Goal: Find specific page/section: Find specific page/section

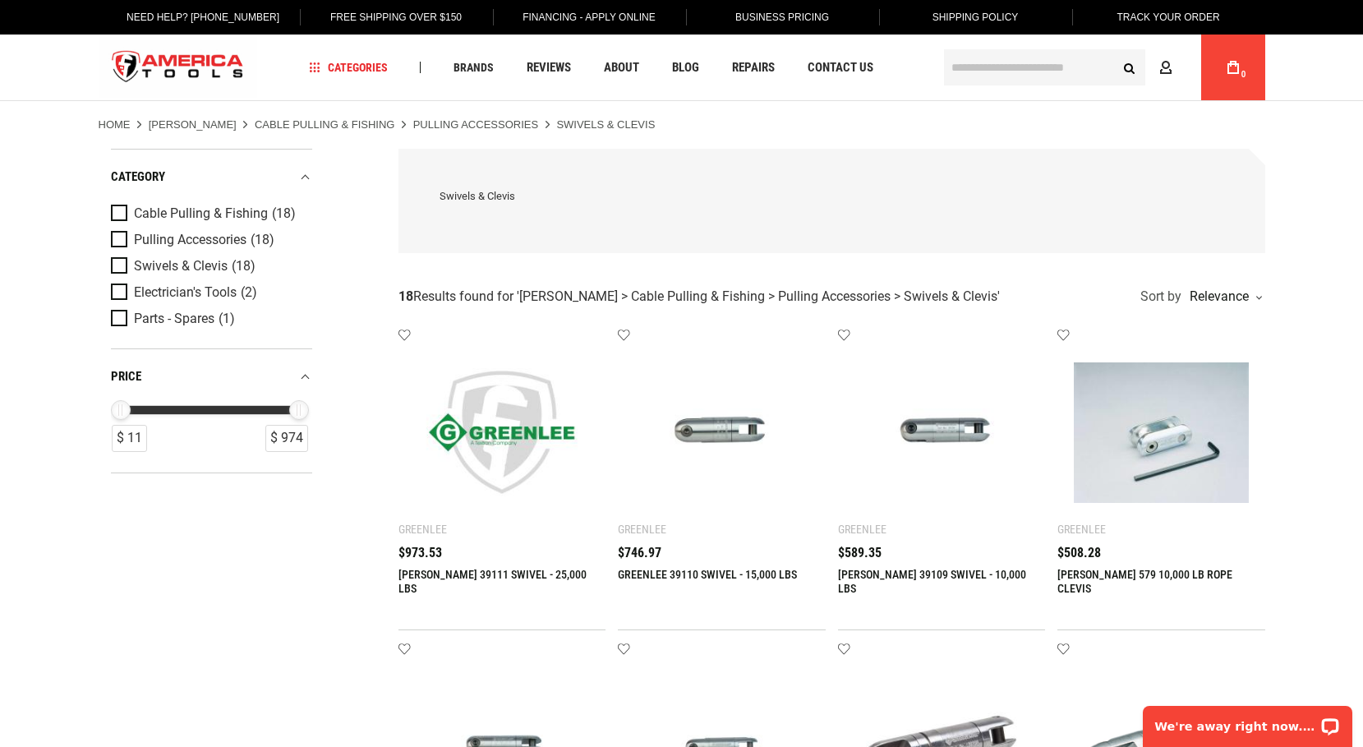
click at [434, 575] on link "[PERSON_NAME] 39111 SWIVEL - 25,000 LBS" at bounding box center [492, 581] width 188 height 27
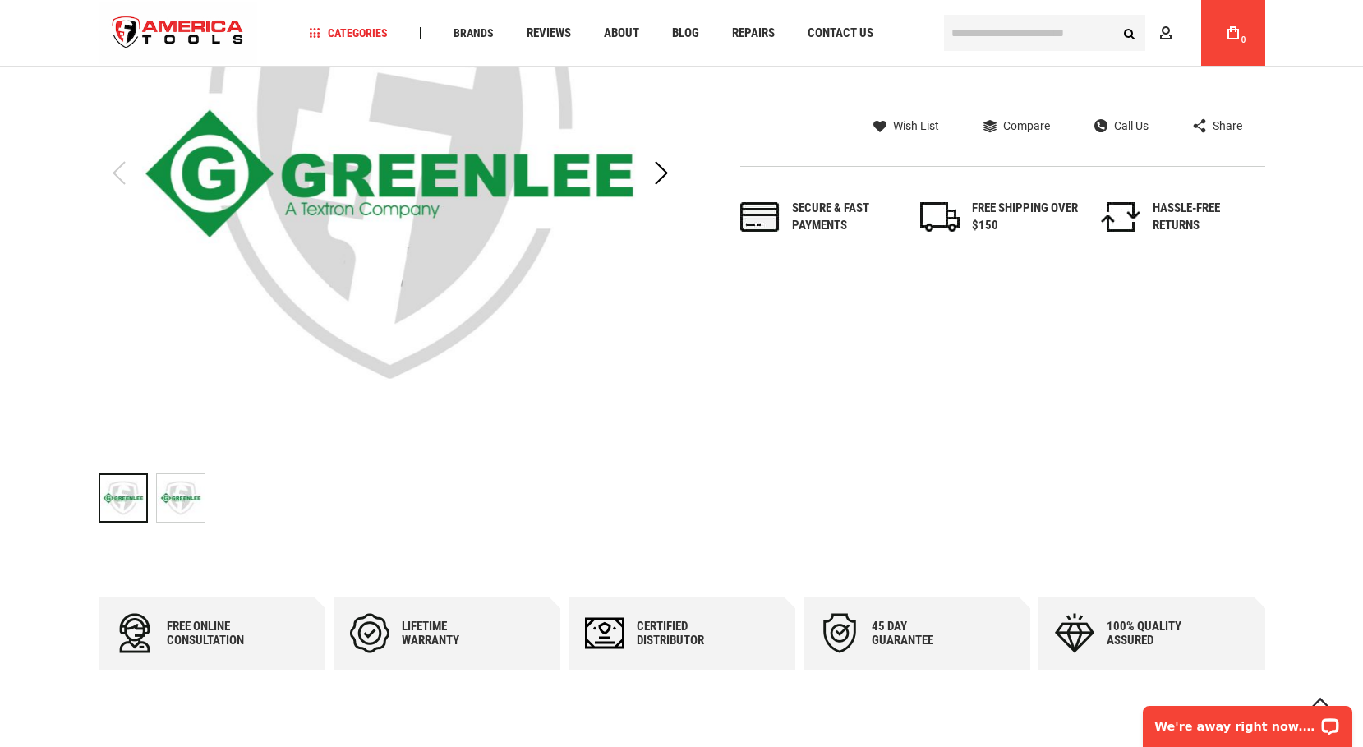
scroll to position [329, 0]
